Goal: Task Accomplishment & Management: Use online tool/utility

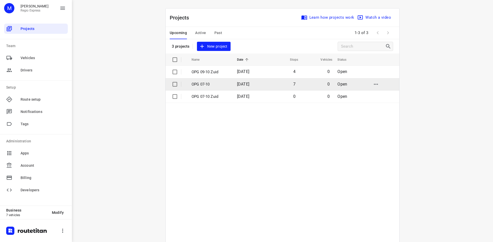
click at [206, 84] on p "OPG 07-10" at bounding box center [210, 85] width 38 height 6
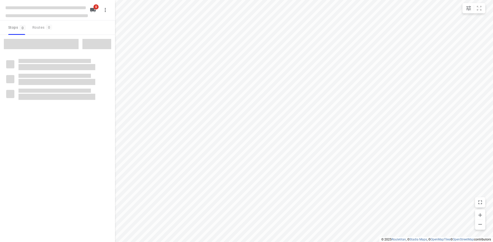
type input "distance"
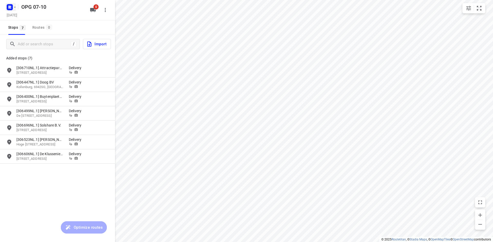
click at [10, 8] on icon "button" at bounding box center [8, 7] width 1 height 1
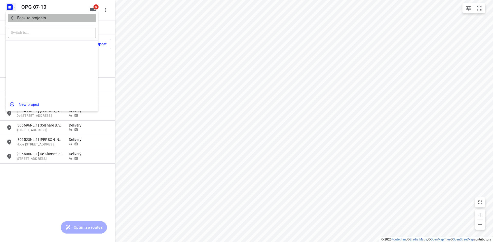
click at [13, 15] on icon "button" at bounding box center [12, 17] width 5 height 5
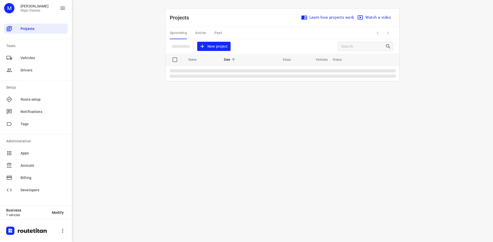
click at [278, 75] on table "Name Date Stops Vehicles Status" at bounding box center [281, 68] width 233 height 28
click at [278, 72] on table "Name Date Stops Vehicles Status" at bounding box center [281, 68] width 233 height 28
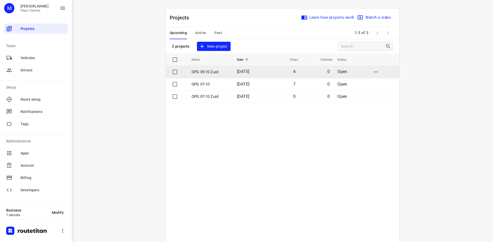
click at [271, 71] on td "4" at bounding box center [282, 72] width 33 height 12
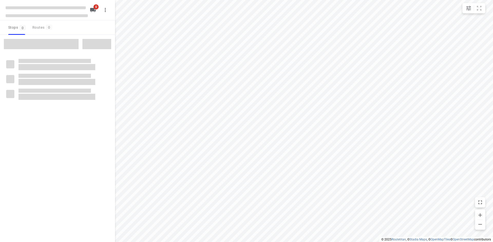
type input "distance"
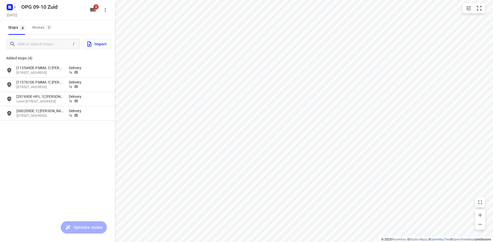
click at [9, 5] on rect "button" at bounding box center [10, 7] width 6 height 6
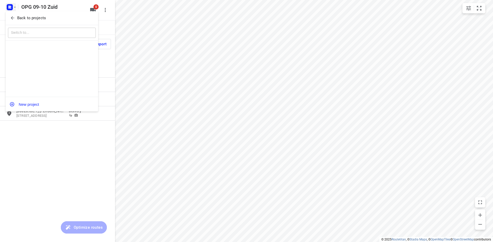
click at [12, 12] on div "Back to projects" at bounding box center [52, 18] width 92 height 14
click at [42, 19] on p "Back to projects" at bounding box center [31, 18] width 29 height 6
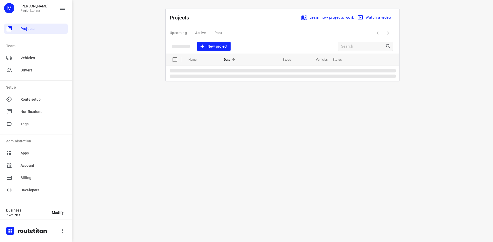
click at [201, 37] on div "Upcoming Active Past" at bounding box center [200, 33] width 61 height 12
click at [200, 35] on div "Upcoming Active Past" at bounding box center [200, 33] width 61 height 12
click at [200, 33] on div "Upcoming Active Past" at bounding box center [200, 33] width 61 height 12
click at [202, 35] on div "Upcoming Active Past" at bounding box center [200, 33] width 61 height 12
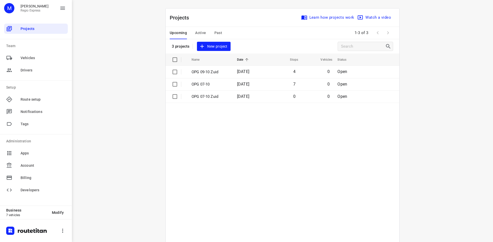
click at [202, 35] on span "Active" at bounding box center [200, 33] width 11 height 6
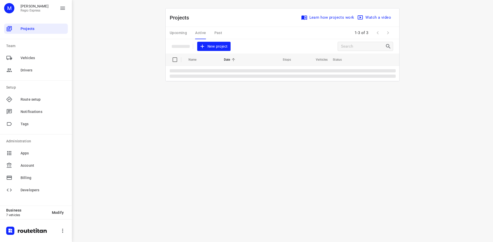
click at [238, 81] on table "Name Date Stops Vehicles Status" at bounding box center [281, 68] width 233 height 28
